Goal: Task Accomplishment & Management: Manage account settings

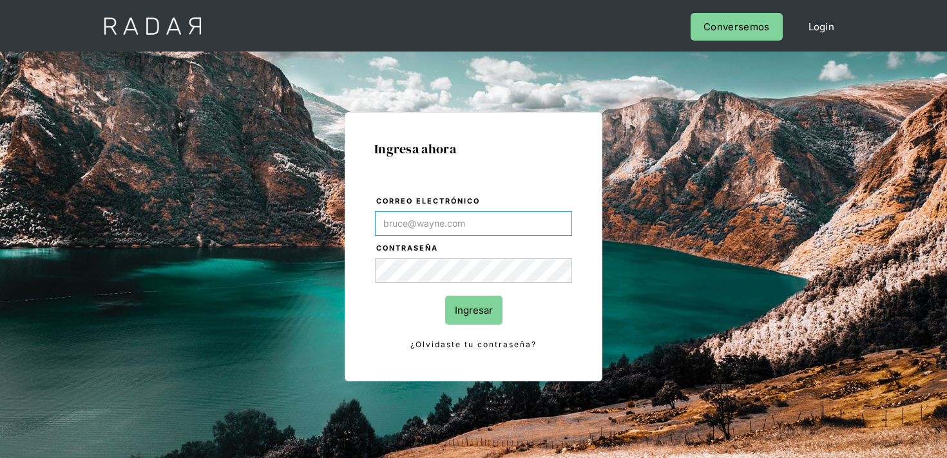
type input "[EMAIL_ADDRESS][PERSON_NAME][DOMAIN_NAME]"
click at [466, 320] on input "Ingresar" at bounding box center [473, 310] width 57 height 29
